Goal: Information Seeking & Learning: Learn about a topic

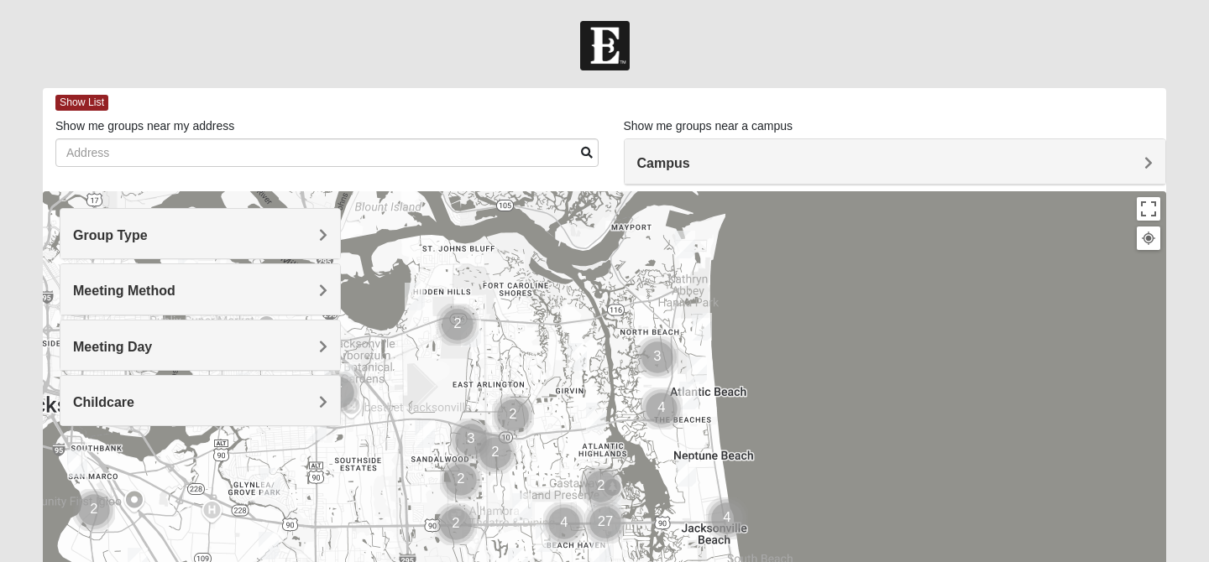
click at [196, 347] on h4 "Meeting Day" at bounding box center [200, 347] width 254 height 16
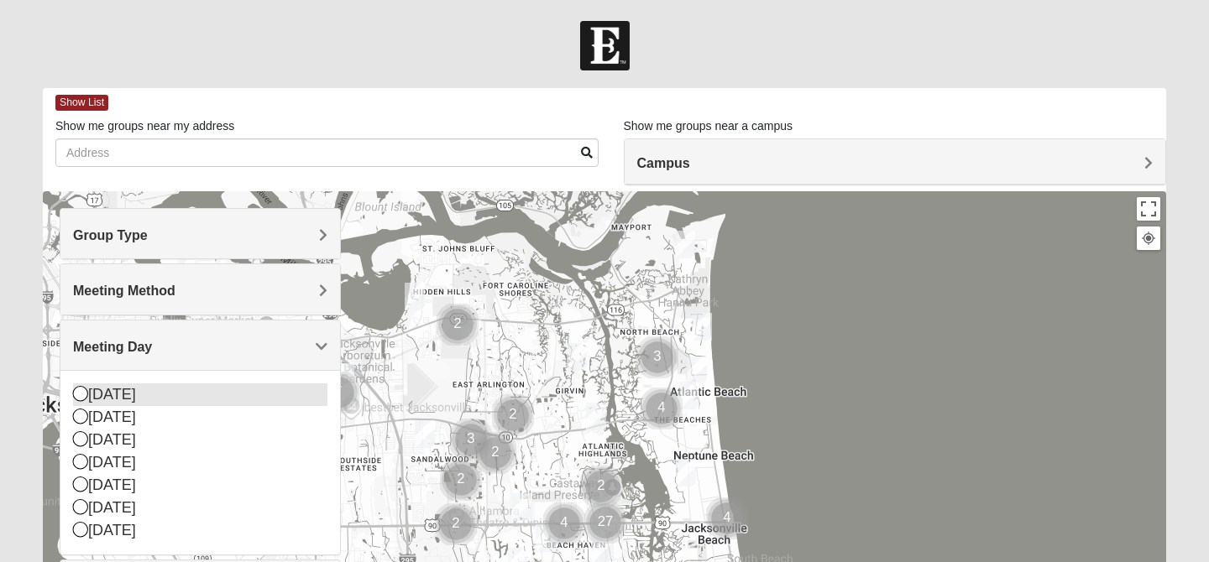
click at [120, 395] on div "[DATE]" at bounding box center [200, 395] width 254 height 23
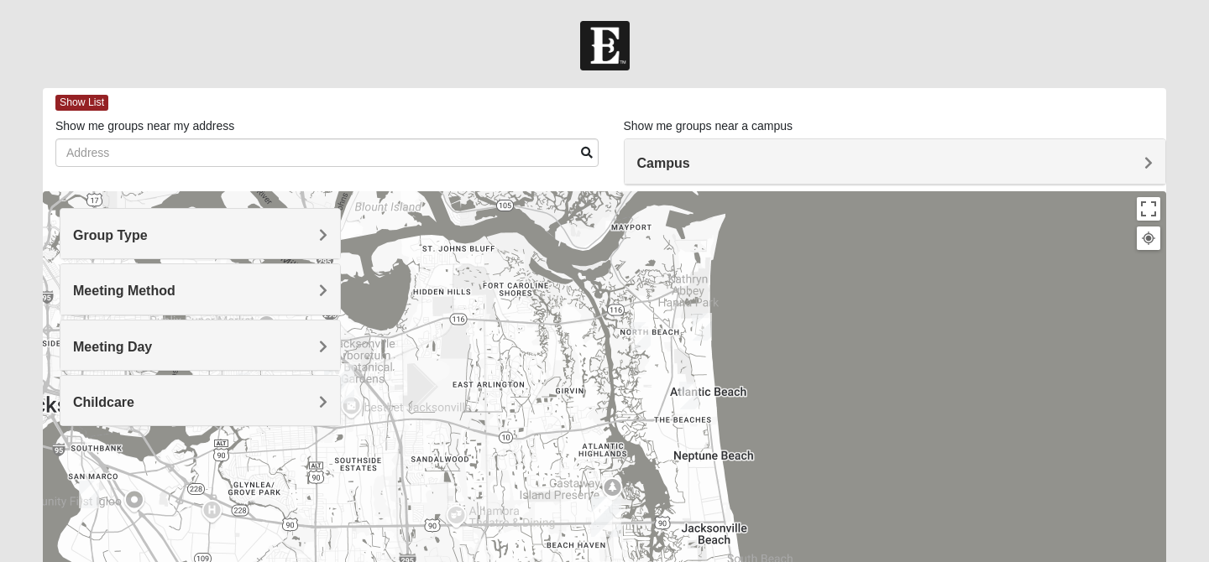
click at [621, 426] on div at bounding box center [604, 526] width 1123 height 671
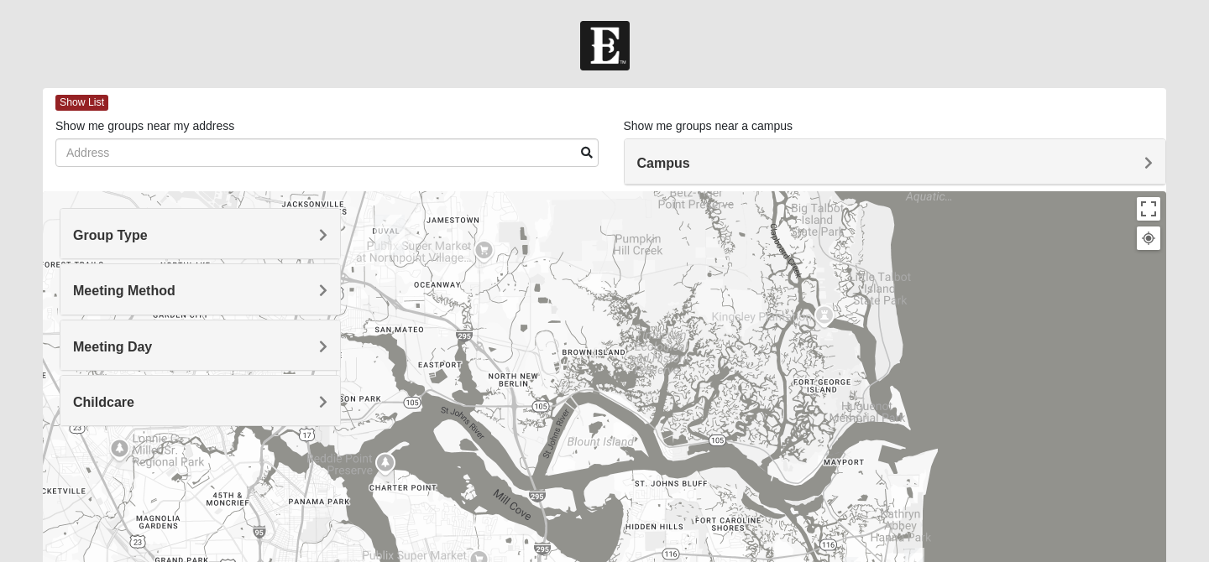
drag, startPoint x: 519, startPoint y: 306, endPoint x: 734, endPoint y: 543, distance: 320.3
click at [734, 543] on div at bounding box center [604, 526] width 1123 height 671
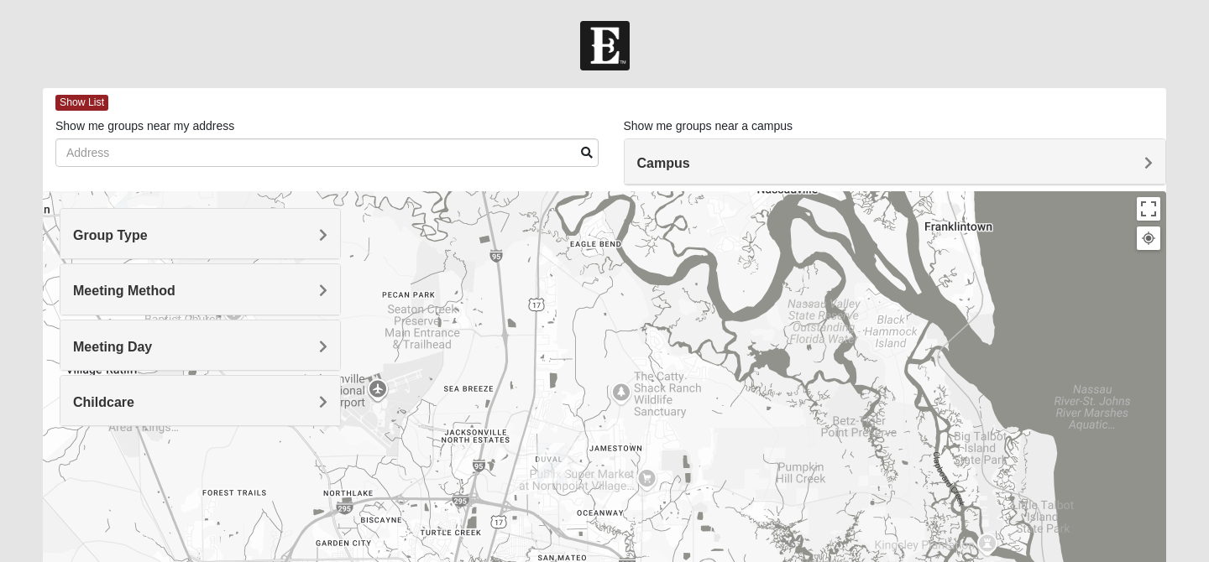
drag, startPoint x: 640, startPoint y: 358, endPoint x: 816, endPoint y: 578, distance: 282.5
click at [816, 561] on html "Log In Find A Group Error Show List Loading Groups" at bounding box center [604, 462] width 1209 height 924
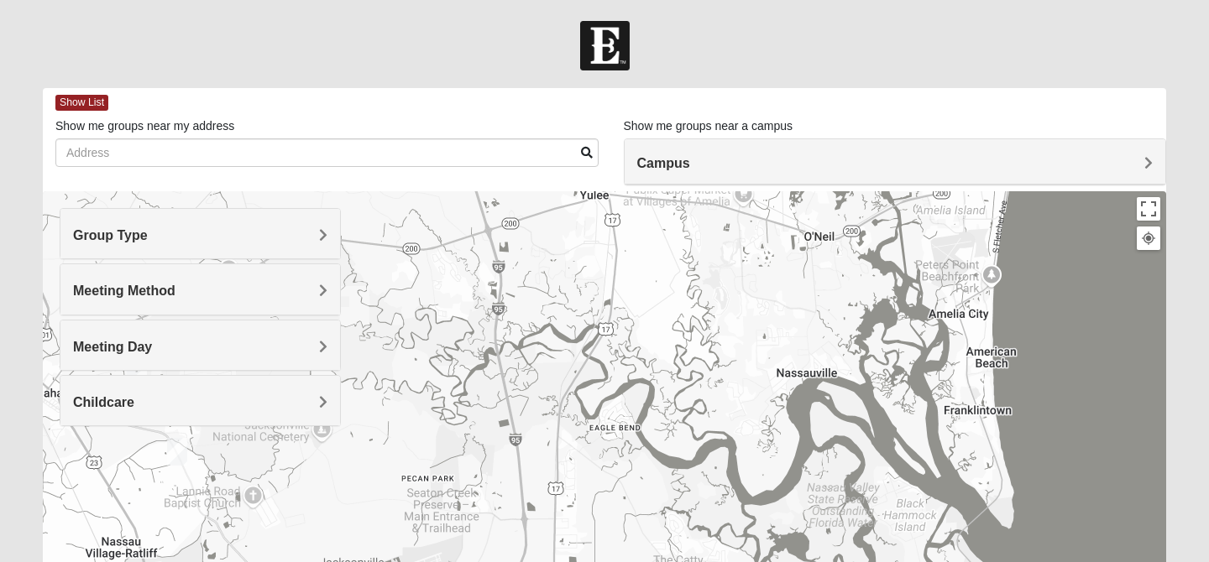
drag, startPoint x: 766, startPoint y: 332, endPoint x: 743, endPoint y: 473, distance: 143.8
click at [743, 473] on div at bounding box center [604, 526] width 1123 height 671
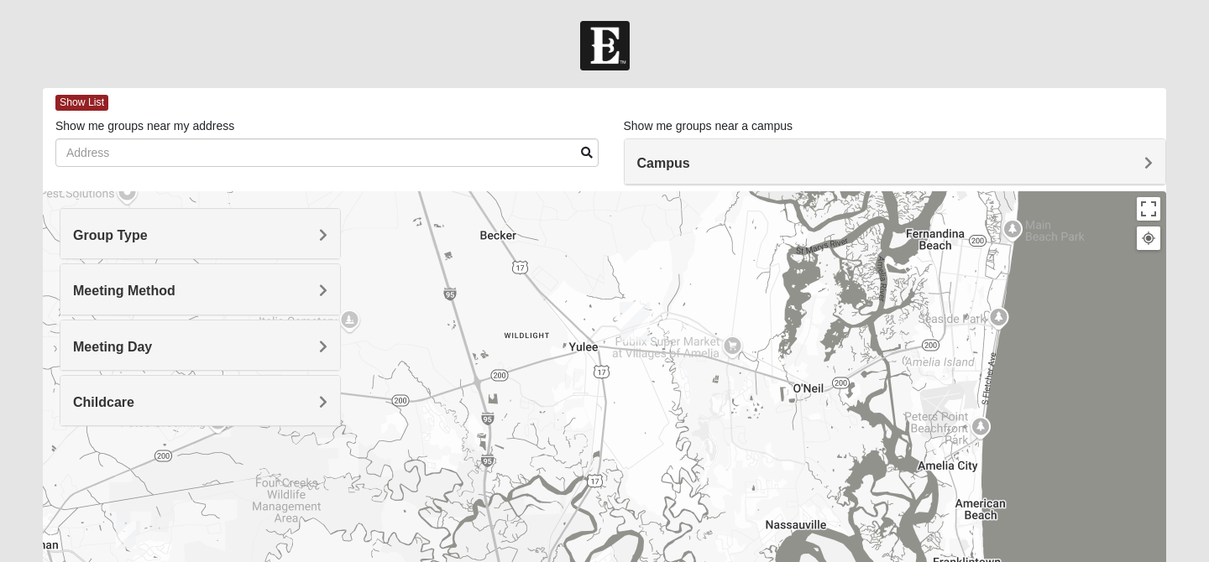
drag, startPoint x: 734, startPoint y: 309, endPoint x: 723, endPoint y: 460, distance: 151.5
click at [723, 461] on div at bounding box center [604, 526] width 1123 height 671
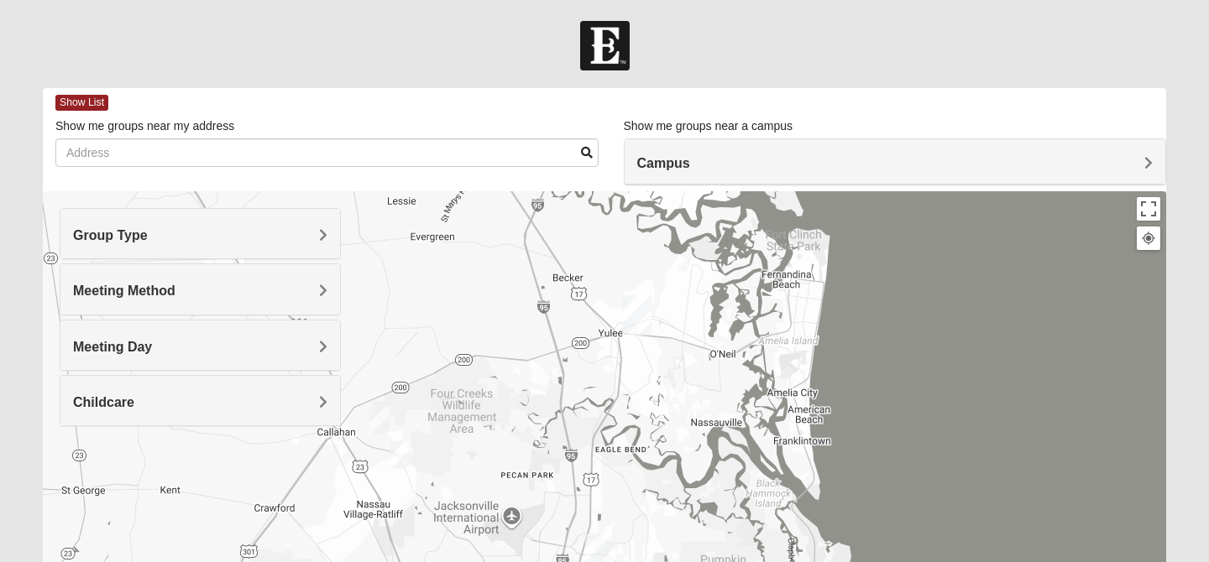
drag, startPoint x: 903, startPoint y: 405, endPoint x: 862, endPoint y: 353, distance: 67.0
click at [862, 353] on div at bounding box center [604, 526] width 1123 height 671
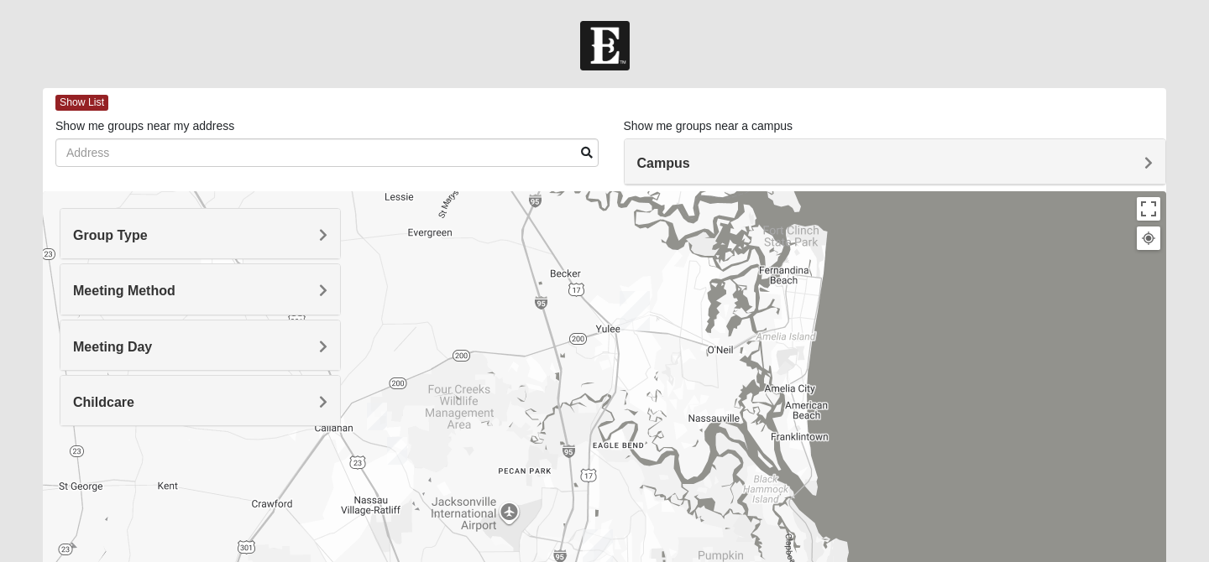
click at [384, 422] on img "Mixed Raines 32011" at bounding box center [377, 417] width 20 height 28
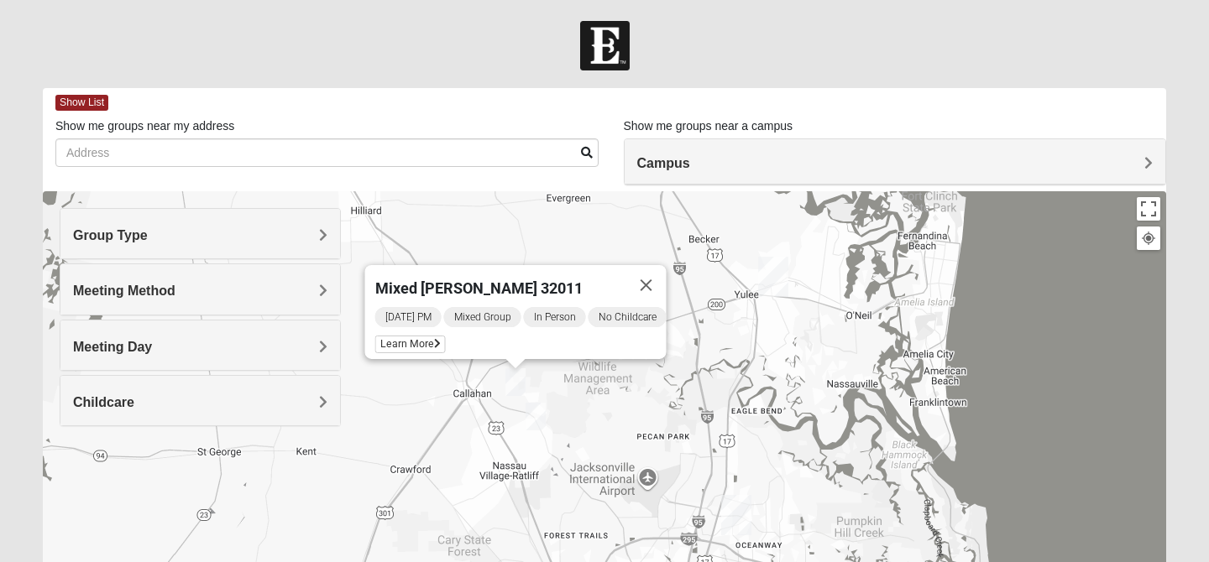
drag, startPoint x: 742, startPoint y: 360, endPoint x: 884, endPoint y: 326, distance: 146.0
click at [884, 326] on div "Mixed [PERSON_NAME] 32011 [DATE] PM Mixed Group In Person No Childcare Learn Mo…" at bounding box center [604, 526] width 1123 height 671
click at [391, 337] on span "Learn More" at bounding box center [410, 345] width 71 height 18
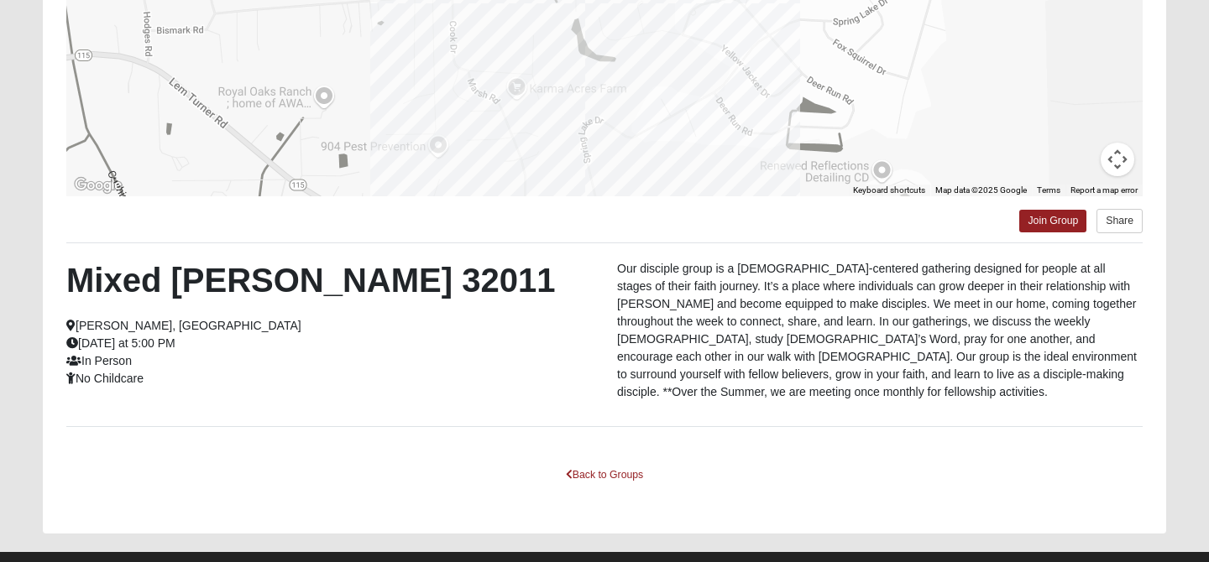
scroll to position [346, 0]
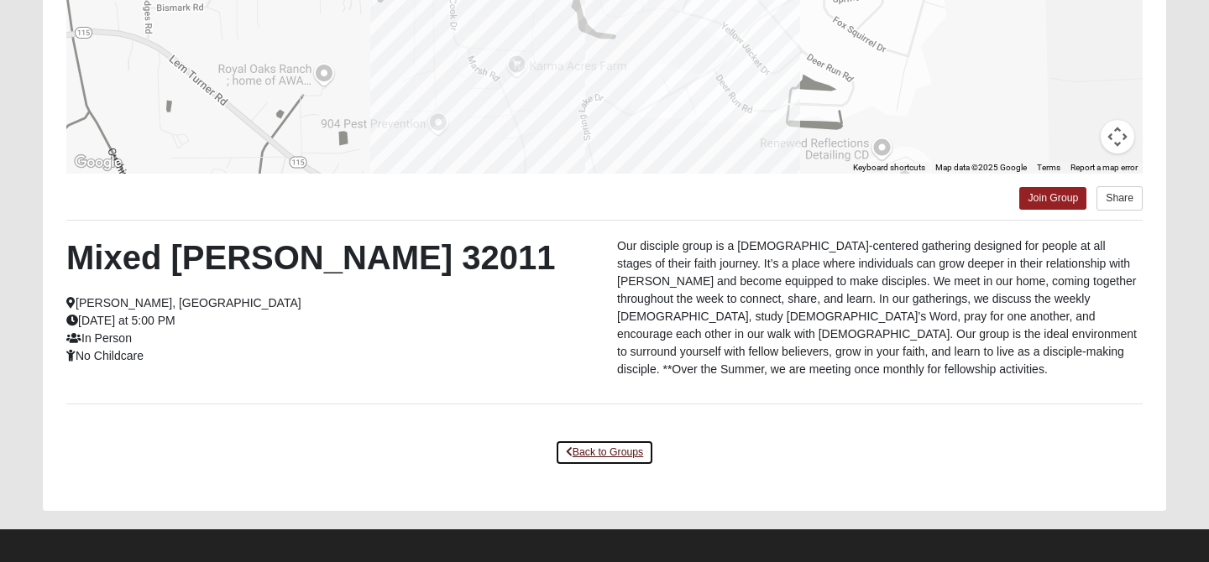
click at [629, 441] on link "Back to Groups" at bounding box center [604, 453] width 99 height 26
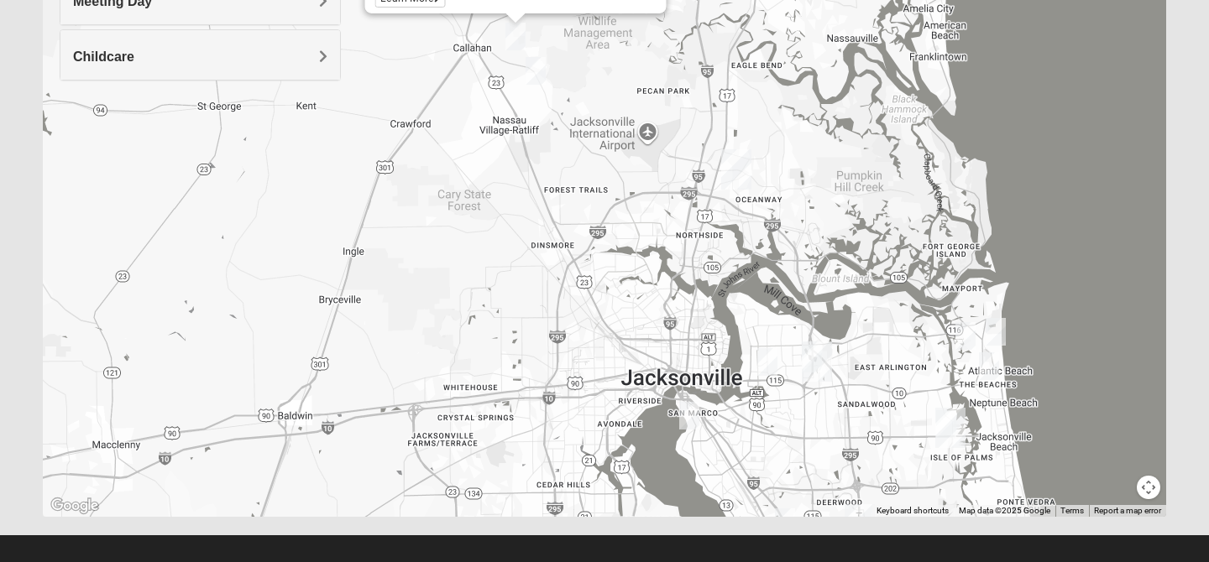
click at [538, 74] on img "Mens Batte 32011" at bounding box center [535, 71] width 20 height 28
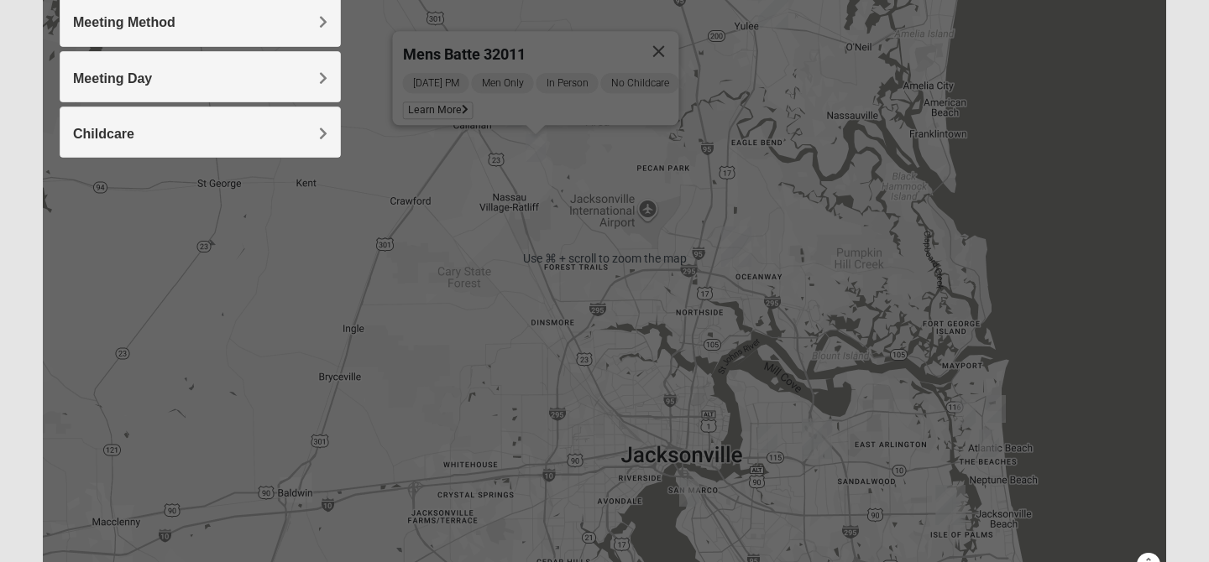
scroll to position [261, 0]
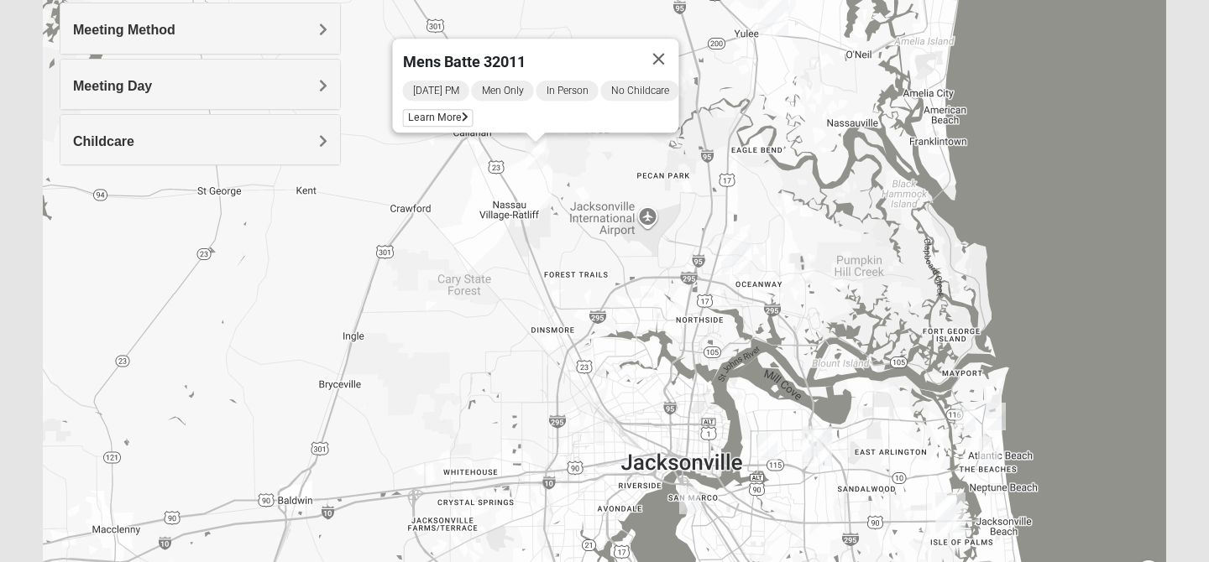
click at [615, 112] on div "[DATE] PM Men Only In Person No Childcare Learn More" at bounding box center [541, 106] width 276 height 54
click at [452, 112] on span "Learn More" at bounding box center [438, 118] width 71 height 18
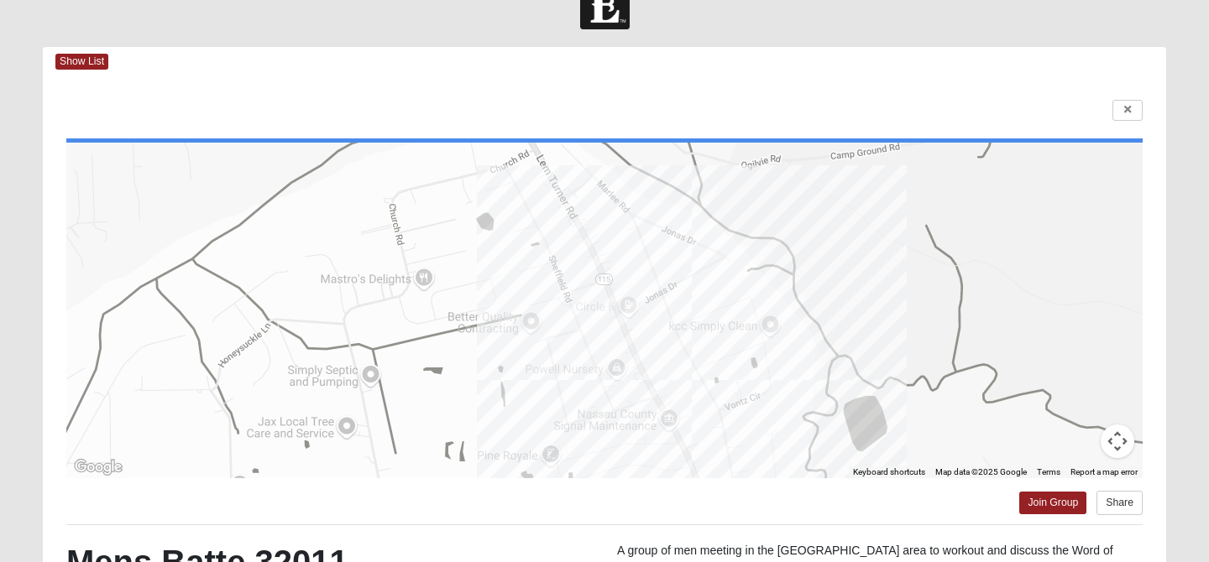
scroll to position [0, 0]
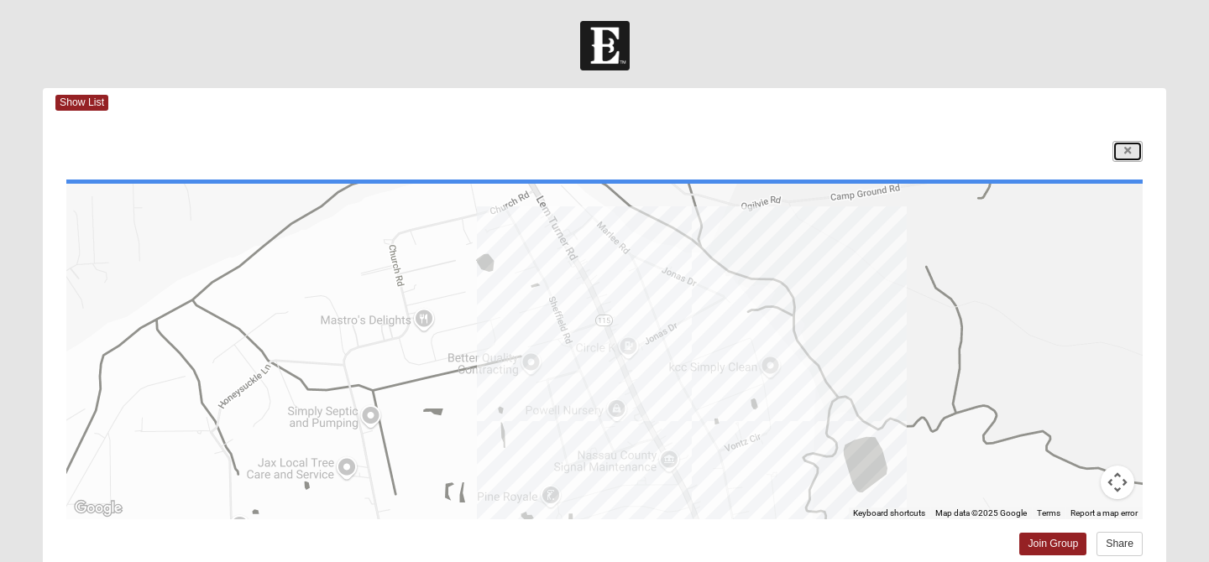
click at [1126, 154] on icon at bounding box center [1127, 151] width 7 height 10
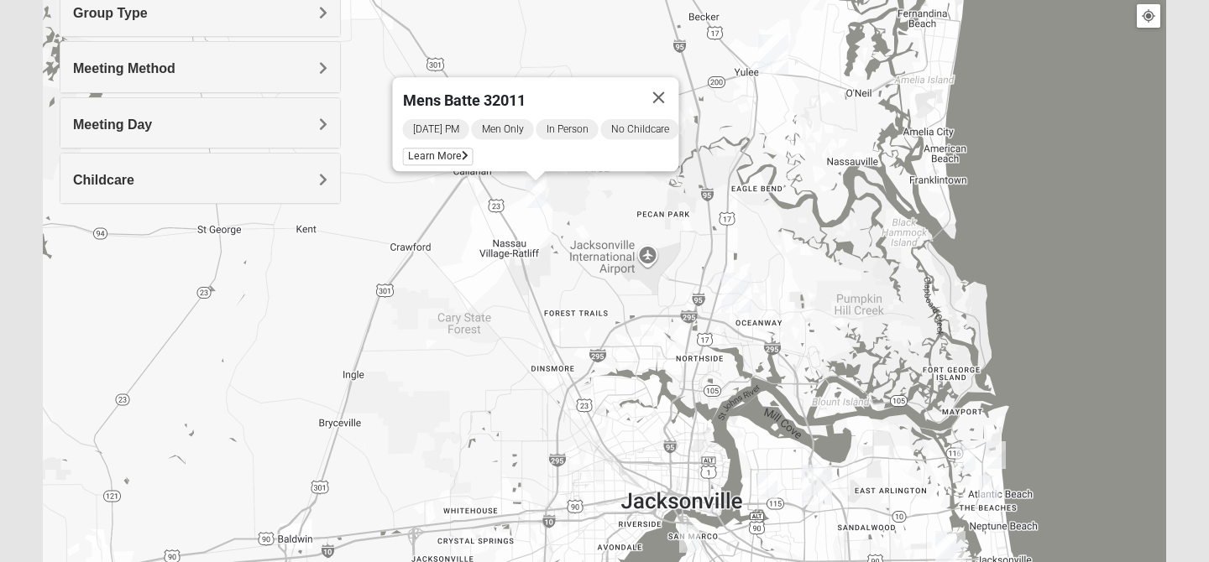
scroll to position [212, 0]
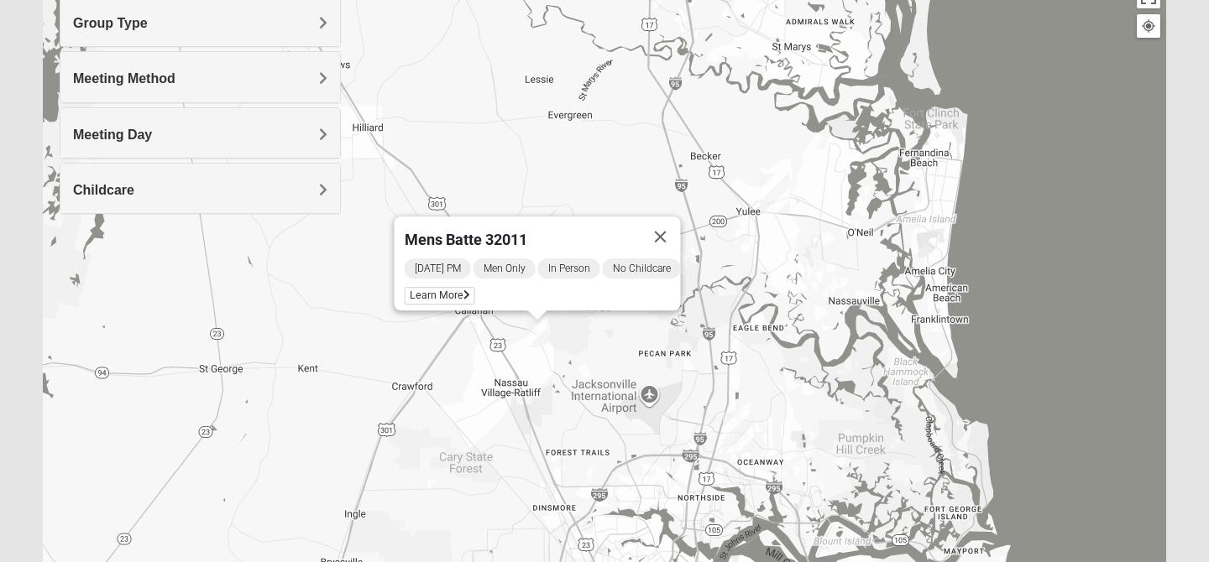
drag, startPoint x: 841, startPoint y: 344, endPoint x: 840, endPoint y: 499, distance: 155.3
click at [840, 497] on div "Mens Batte 32011 [DATE] PM Men Only In Person No Childcare Learn More" at bounding box center [604, 314] width 1123 height 671
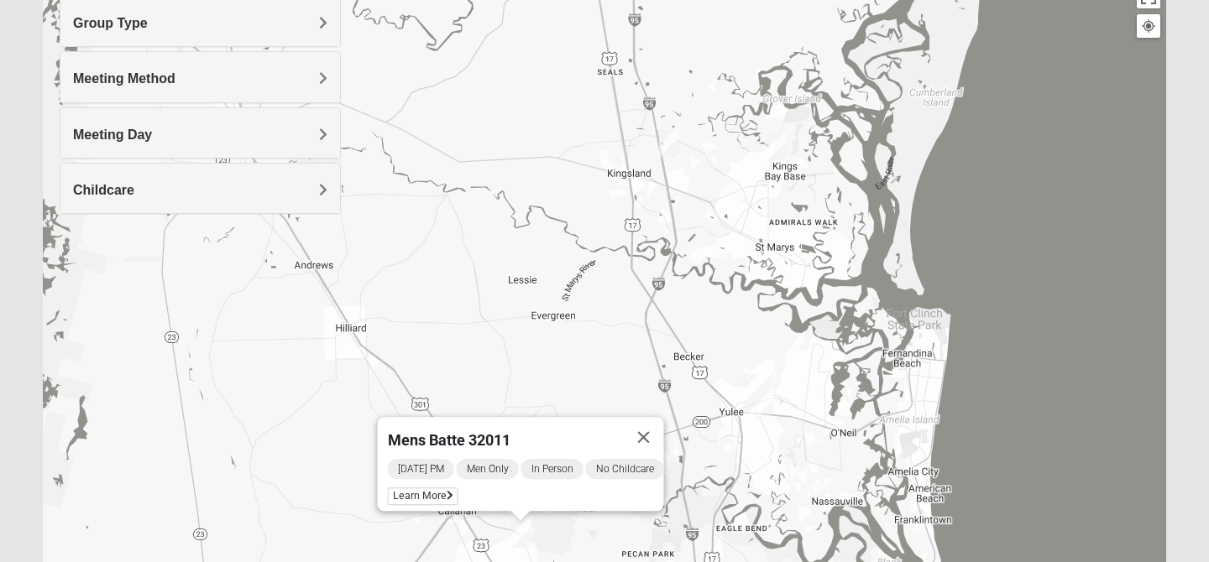
drag, startPoint x: 844, startPoint y: 204, endPoint x: 825, endPoint y: 367, distance: 164.0
click at [826, 367] on div "Mens Batte 32011 [DATE] PM Men Only In Person No Childcare Learn More" at bounding box center [604, 314] width 1123 height 671
click at [671, 142] on img "Mixed Matthews 31548" at bounding box center [668, 144] width 20 height 28
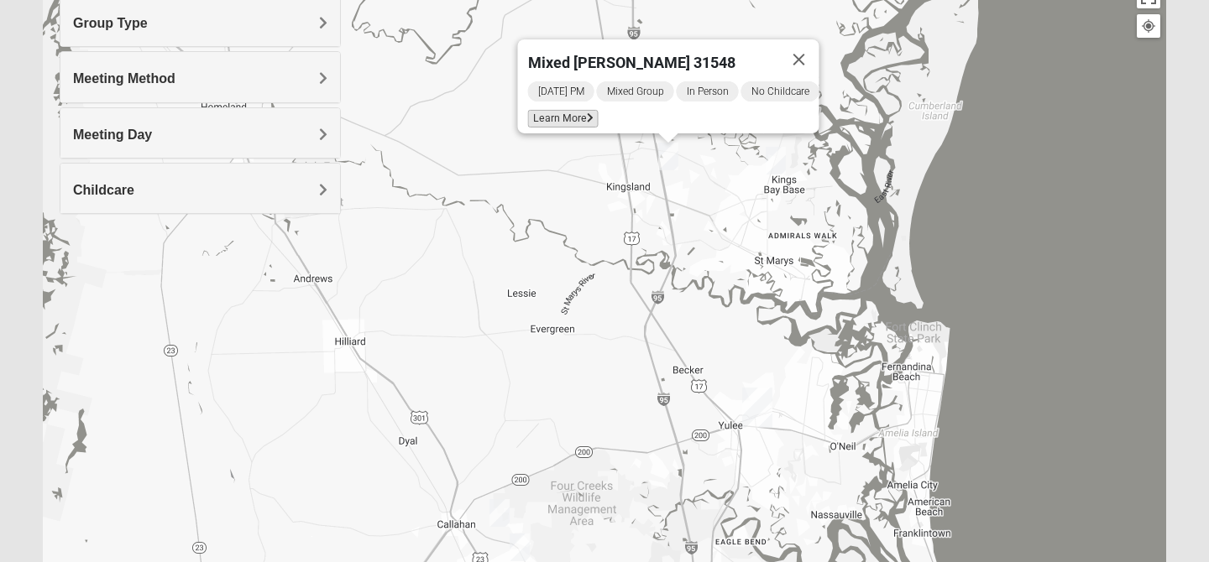
click at [566, 110] on span "Learn More" at bounding box center [563, 119] width 71 height 18
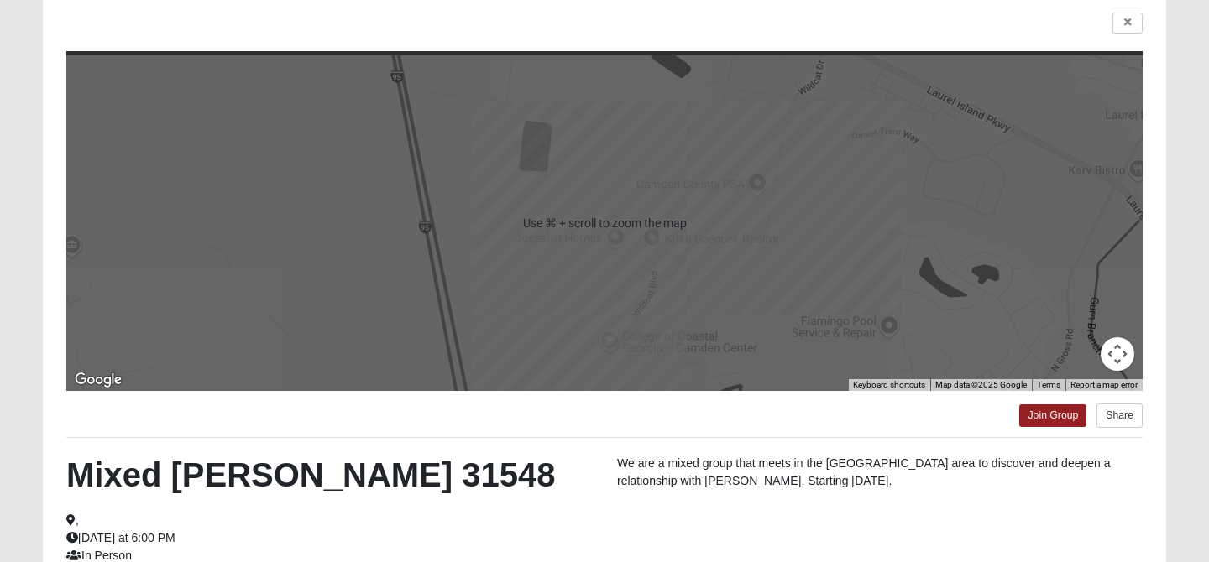
scroll to position [123, 0]
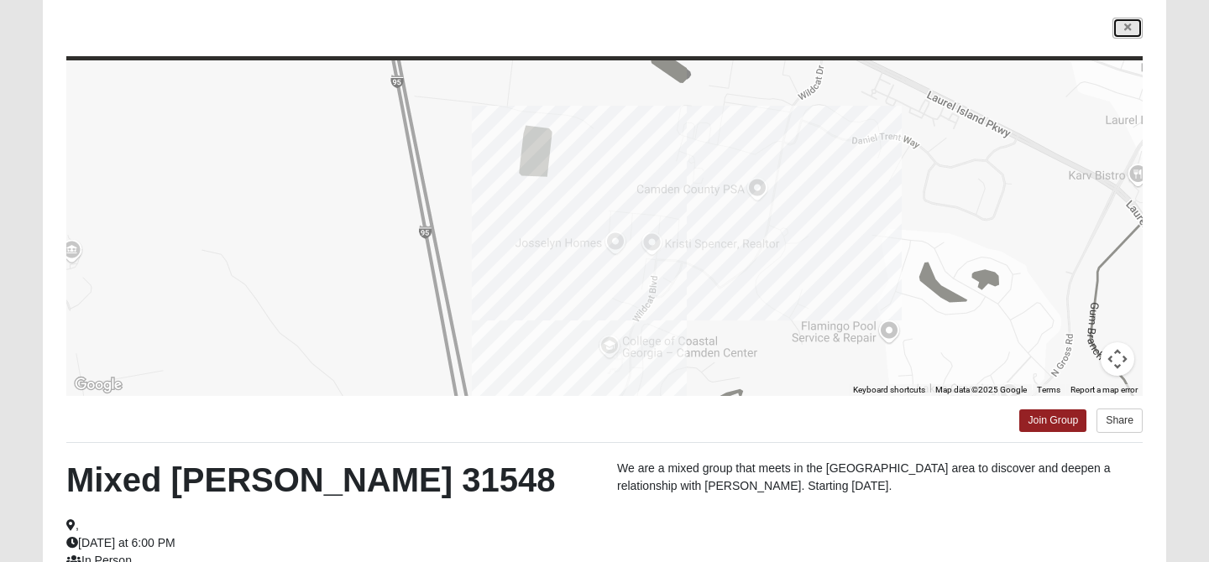
click at [1135, 33] on link at bounding box center [1127, 28] width 30 height 21
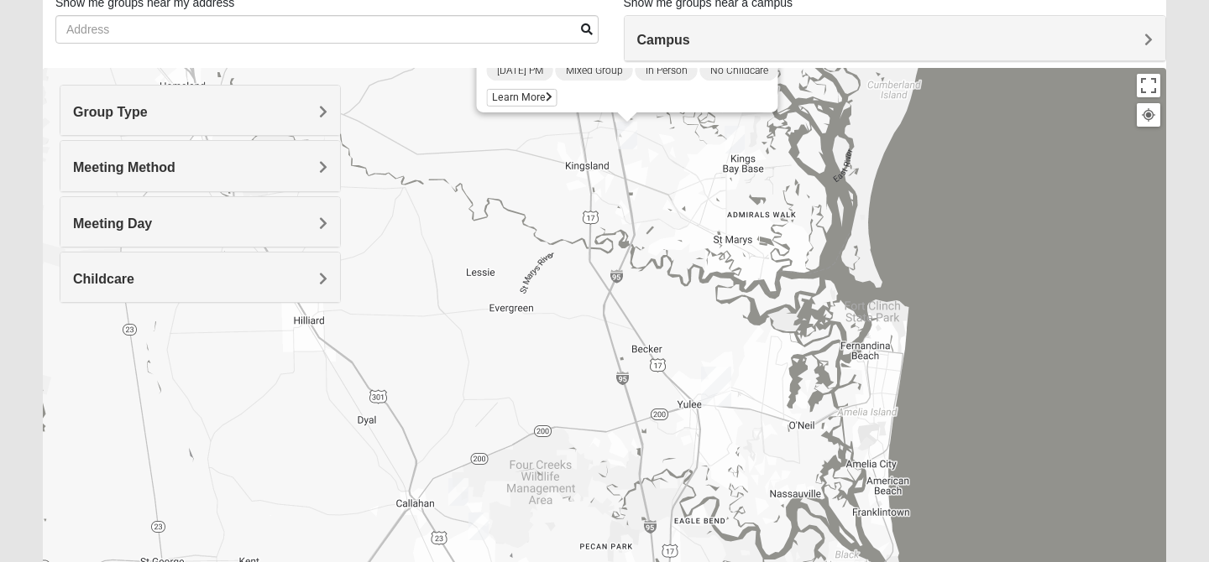
drag, startPoint x: 1053, startPoint y: 353, endPoint x: 1011, endPoint y: 247, distance: 114.6
click at [1011, 248] on div "Mixed [PERSON_NAME] 31548 [DATE] PM Mixed Group In Person No Childcare Learn Mo…" at bounding box center [604, 403] width 1123 height 671
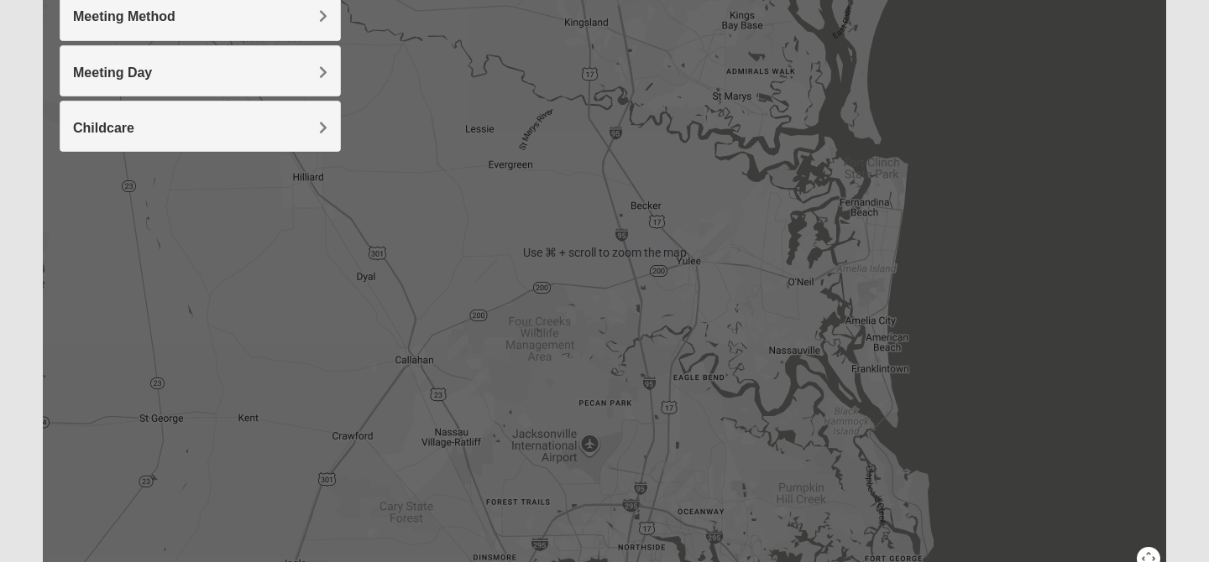
scroll to position [277, 0]
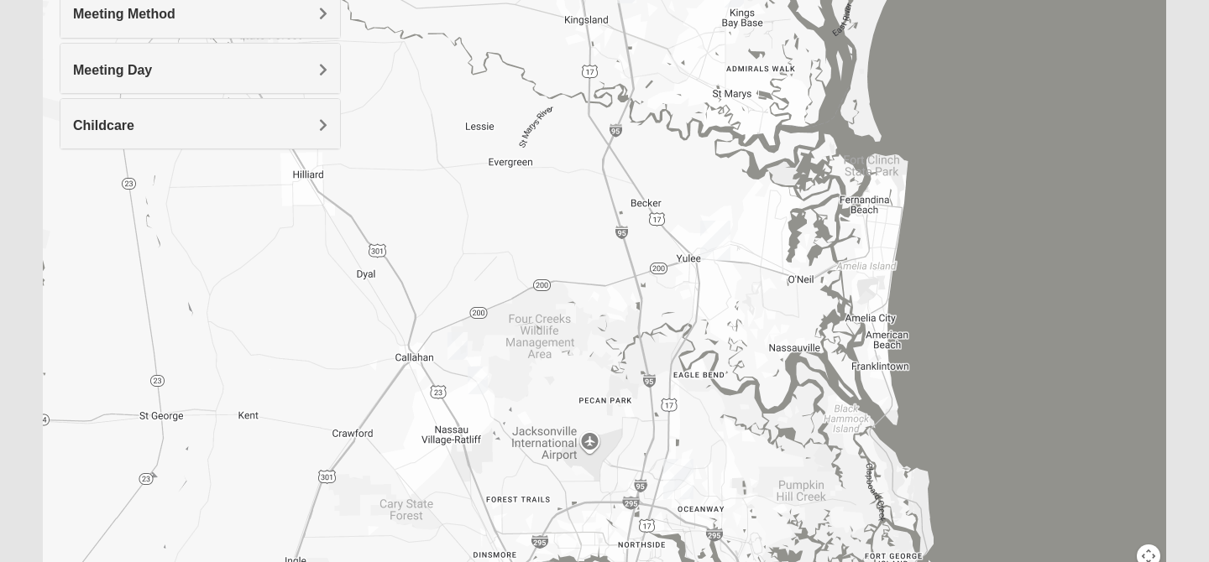
click at [734, 240] on div "Mixed [PERSON_NAME] 31548 [DATE] PM Mixed Group In Person No Childcare Learn Mo…" at bounding box center [604, 249] width 1123 height 671
click at [713, 240] on img "Wildlight" at bounding box center [715, 241] width 30 height 40
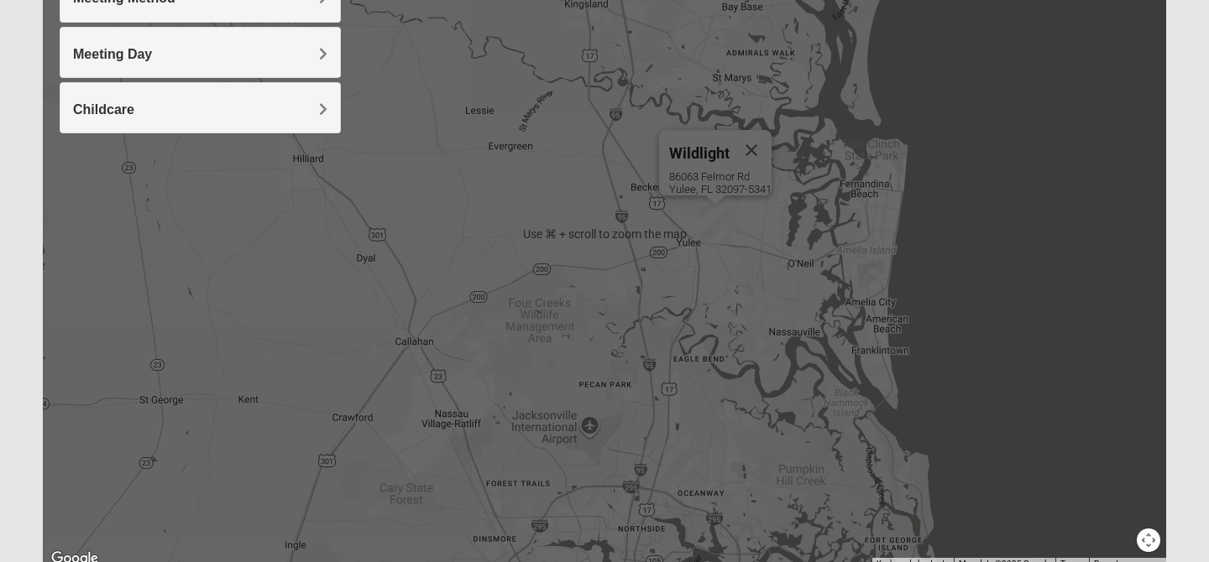
scroll to position [362, 0]
